Goal: Check status: Check status

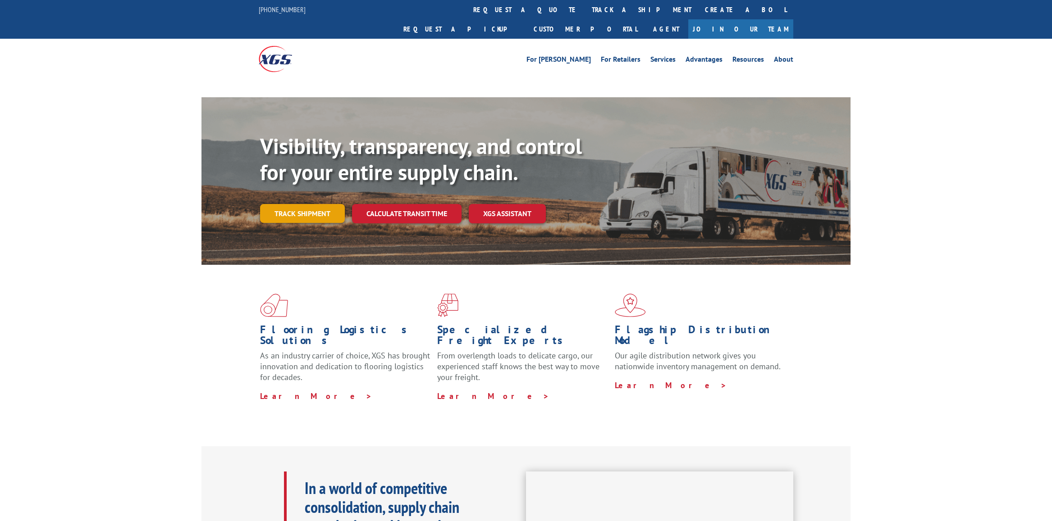
click at [302, 204] on link "Track shipment" at bounding box center [302, 213] width 85 height 19
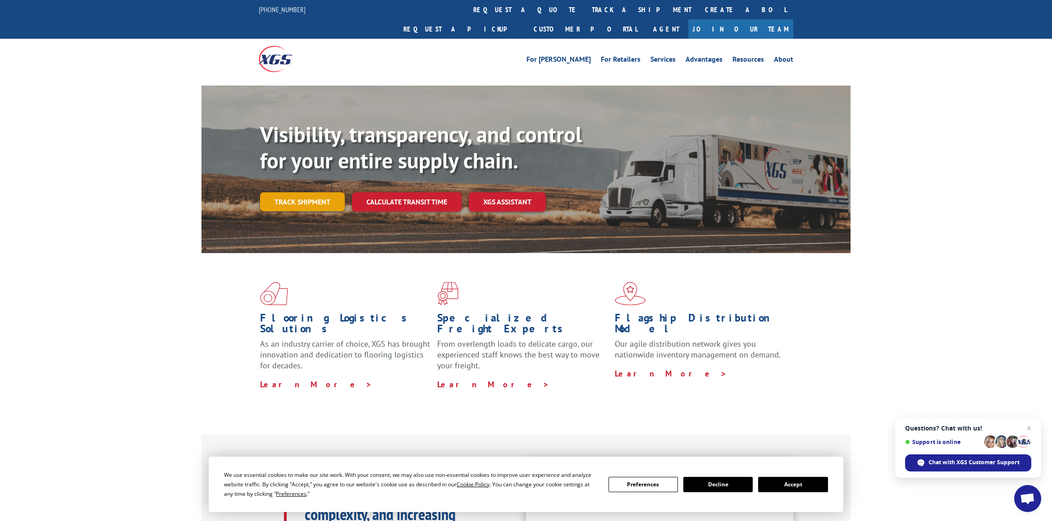
click at [306, 192] on link "Track shipment" at bounding box center [302, 201] width 85 height 19
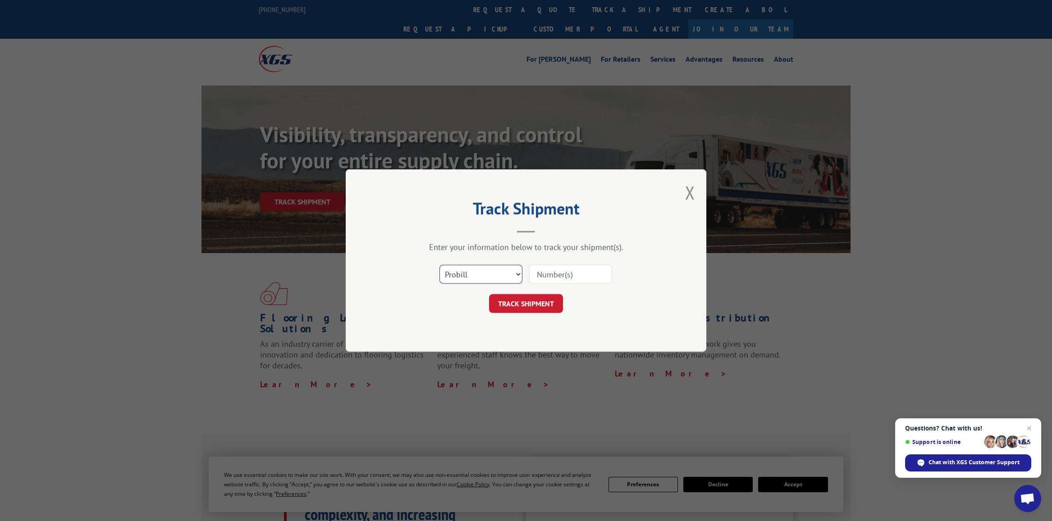
click at [501, 273] on select "Select category... Probill BOL PO" at bounding box center [480, 274] width 83 height 19
select select "bol"
click at [439, 265] on select "Select category... Probill BOL PO" at bounding box center [480, 274] width 83 height 19
click at [589, 260] on div "Select category... Probill BOL PO" at bounding box center [526, 275] width 270 height 30
click at [576, 278] on input at bounding box center [570, 274] width 83 height 19
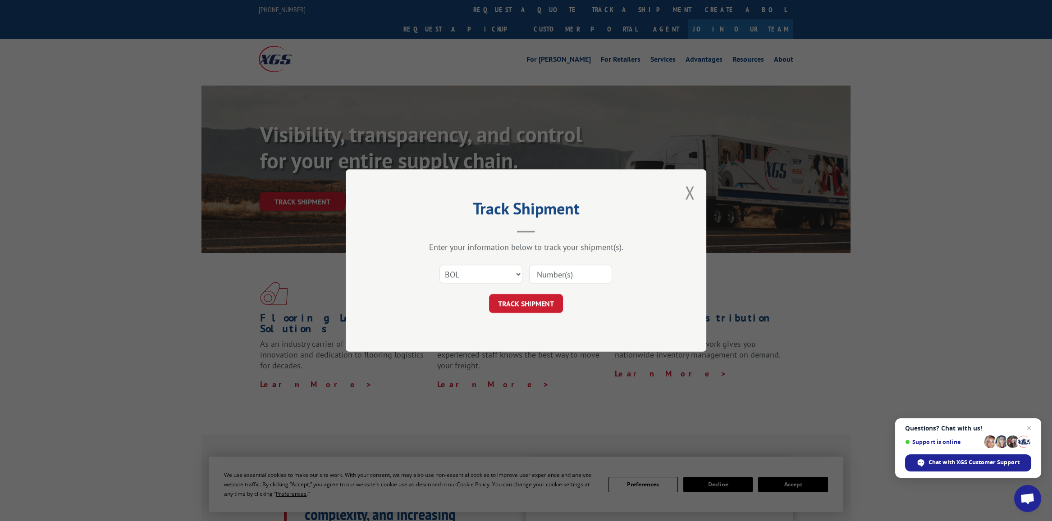
type input "2878885"
click at [546, 298] on button "TRACK SHIPMENT" at bounding box center [526, 303] width 74 height 19
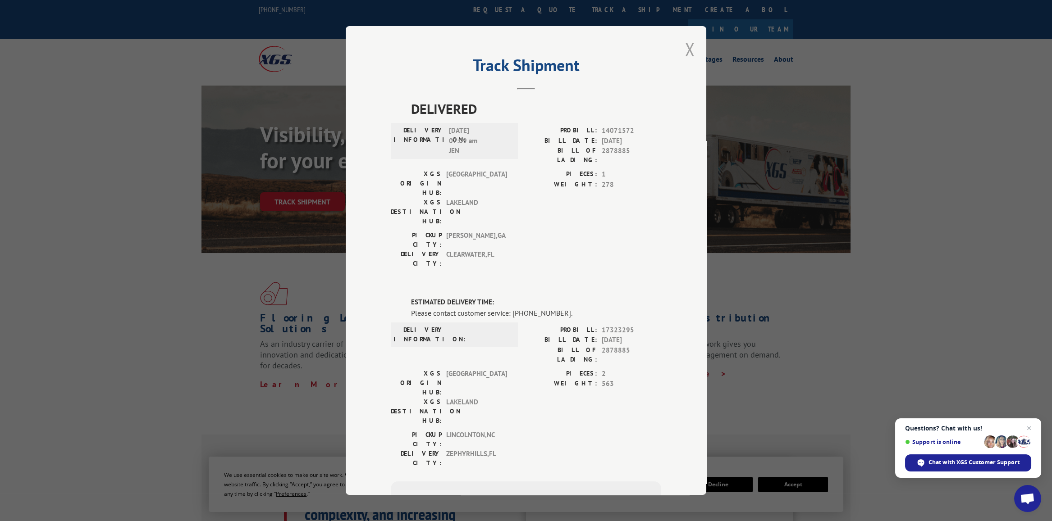
click at [688, 49] on button "Close modal" at bounding box center [690, 49] width 10 height 24
